Goal: Navigation & Orientation: Find specific page/section

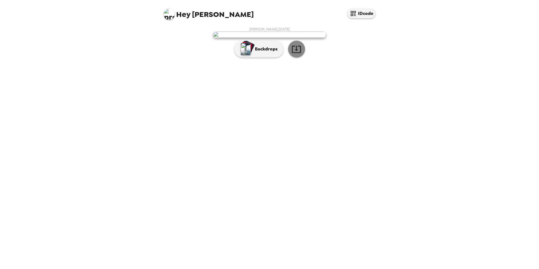
click at [298, 54] on icon "button" at bounding box center [296, 49] width 10 height 10
